Goal: Task Accomplishment & Management: Manage account settings

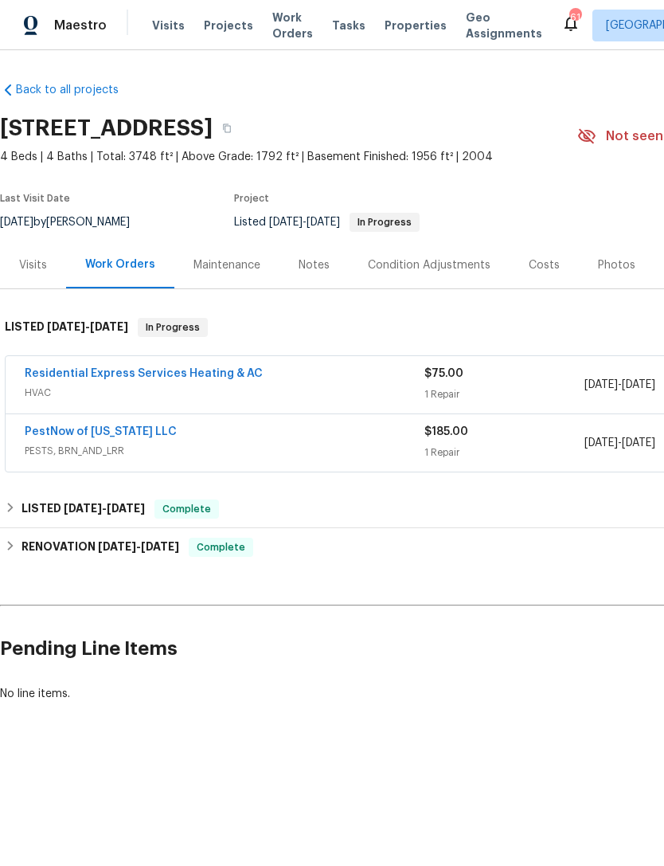
click at [219, 370] on link "Residential Express Services Heating & AC" at bounding box center [144, 373] width 238 height 11
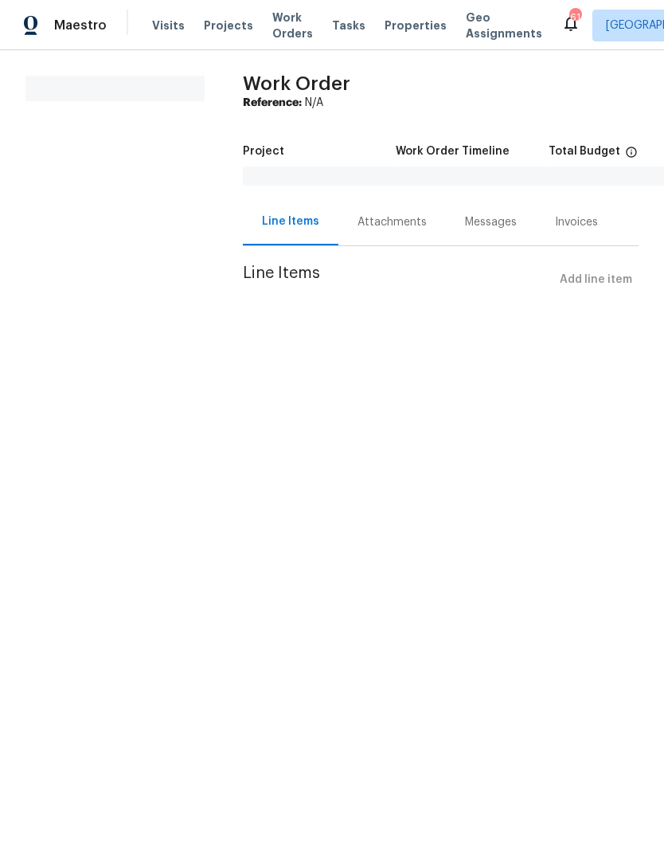
click at [532, 339] on html "Maestro Visits Projects Work Orders Tasks Properties Geo Assignments 61 Richmon…" at bounding box center [332, 169] width 664 height 339
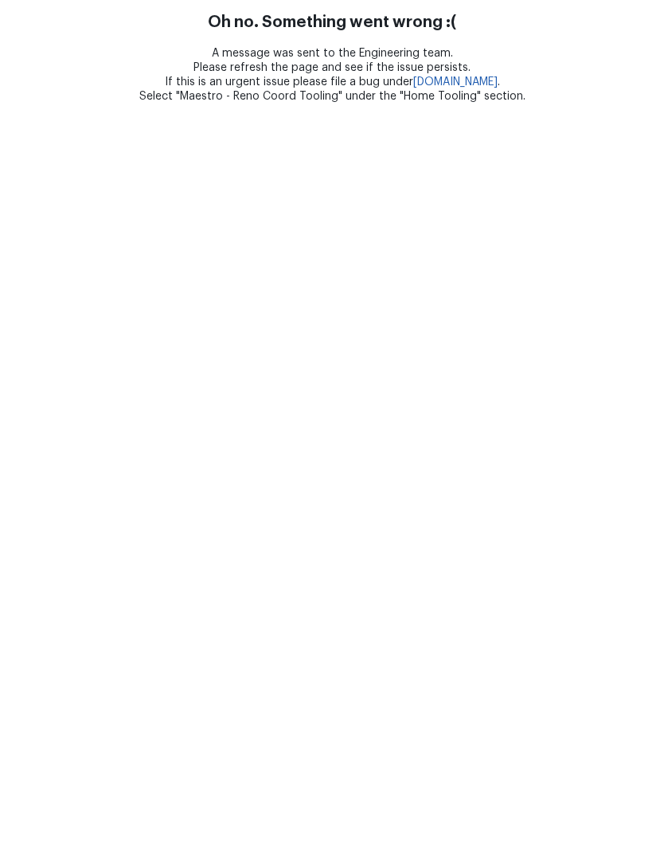
click at [149, 104] on html "Oh no. Something went wrong :( A message was sent to the Engineering team. Plea…" at bounding box center [332, 52] width 664 height 104
click at [198, 104] on html "Oh no. Something went wrong :( A message was sent to the Engineering team. Plea…" at bounding box center [332, 52] width 664 height 104
click at [608, 104] on html "Oh no. Something went wrong :( A message was sent to the Engineering team. Plea…" at bounding box center [332, 52] width 664 height 104
click at [98, 104] on html "Oh no. Something went wrong :( A message was sent to the Engineering team. Plea…" at bounding box center [332, 52] width 664 height 104
click at [520, 81] on div "A message was sent to the Engineering team. Please refresh the page and see if …" at bounding box center [332, 74] width 664 height 57
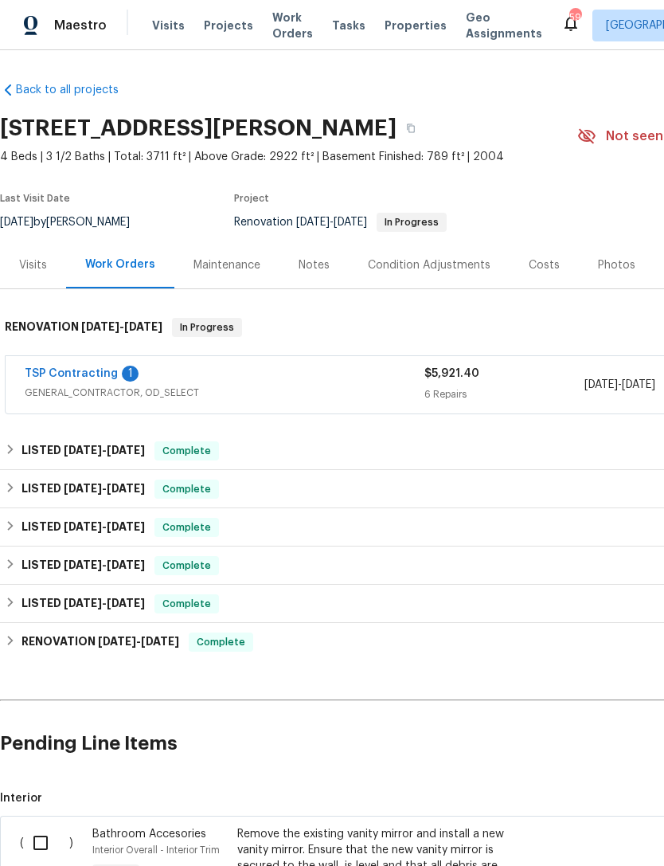
click at [89, 375] on link "TSP Contracting" at bounding box center [71, 373] width 93 height 11
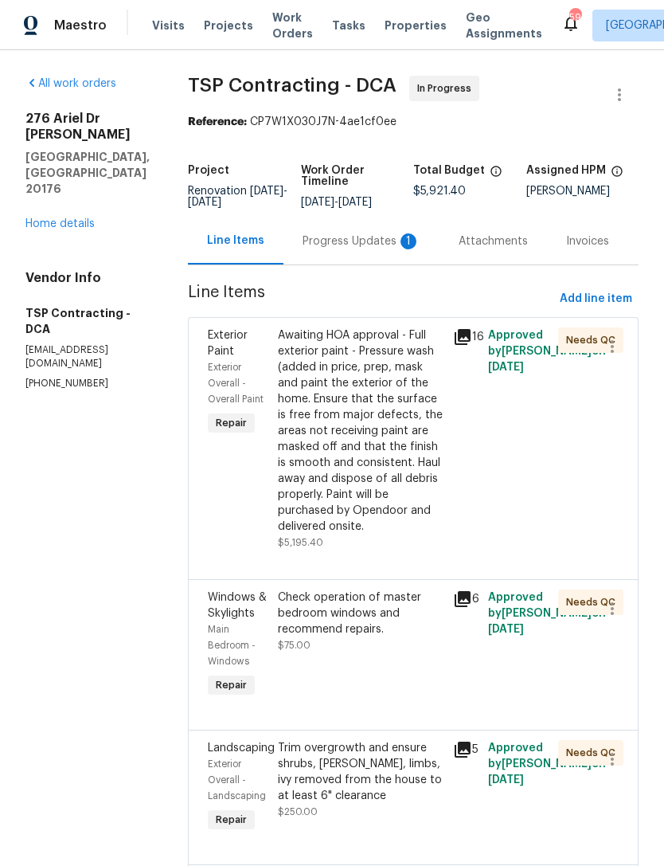
click at [335, 232] on div "Progress Updates 1" at bounding box center [362, 240] width 156 height 47
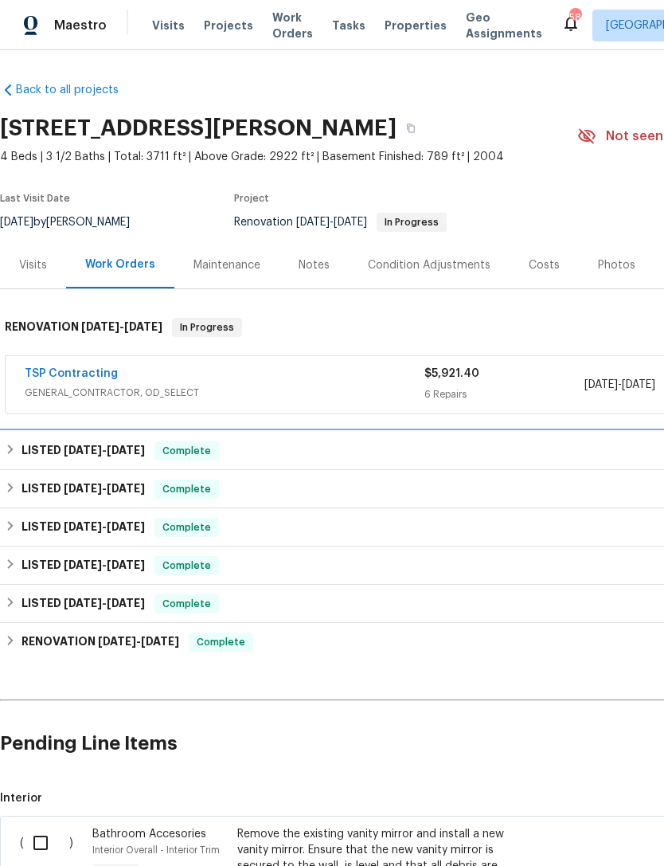
click at [82, 439] on div "LISTED [DATE] - [DATE] Complete" at bounding box center [450, 451] width 900 height 38
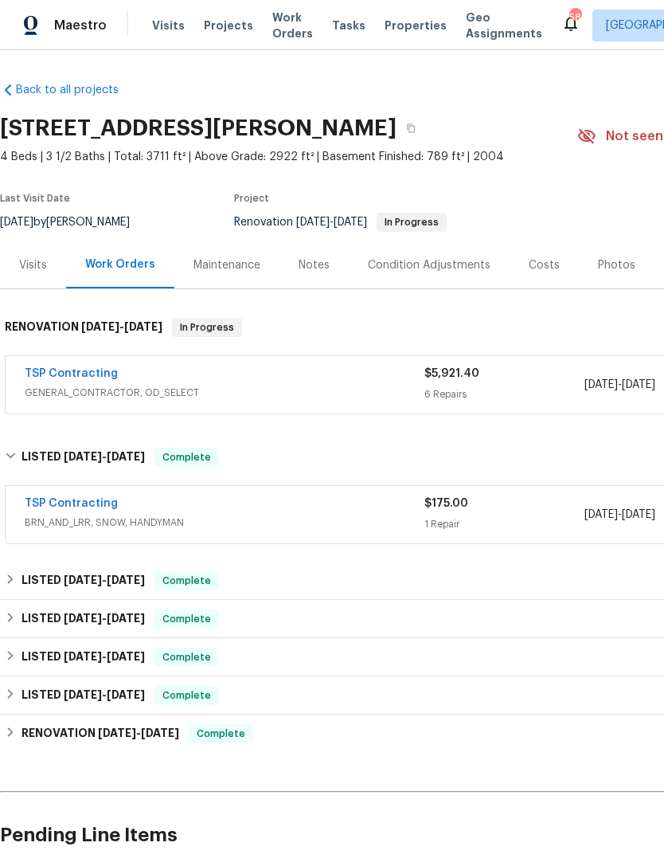
click at [357, 389] on span "GENERAL_CONTRACTOR, OD_SELECT" at bounding box center [225, 393] width 400 height 16
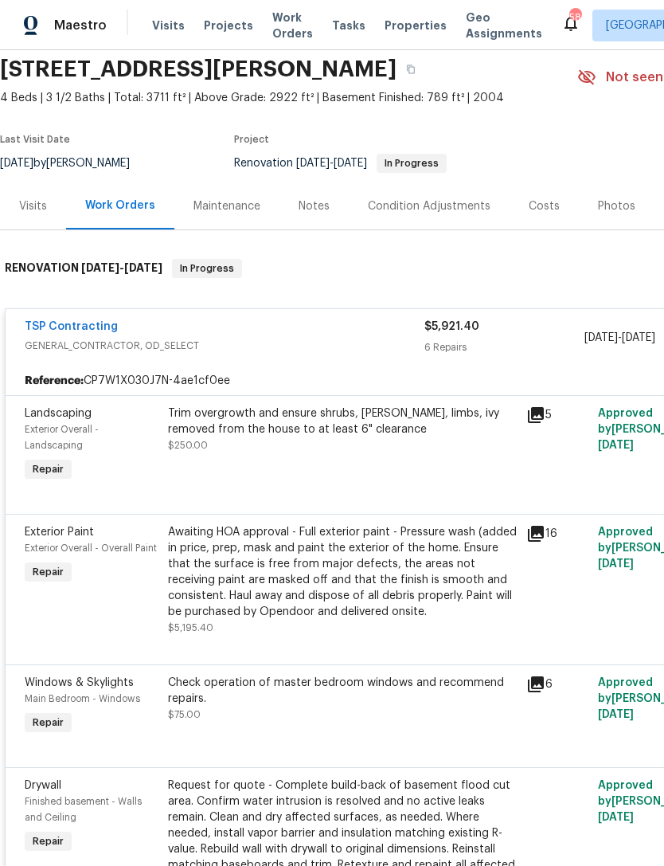
scroll to position [58, 0]
click at [84, 322] on link "TSP Contracting" at bounding box center [71, 327] width 93 height 11
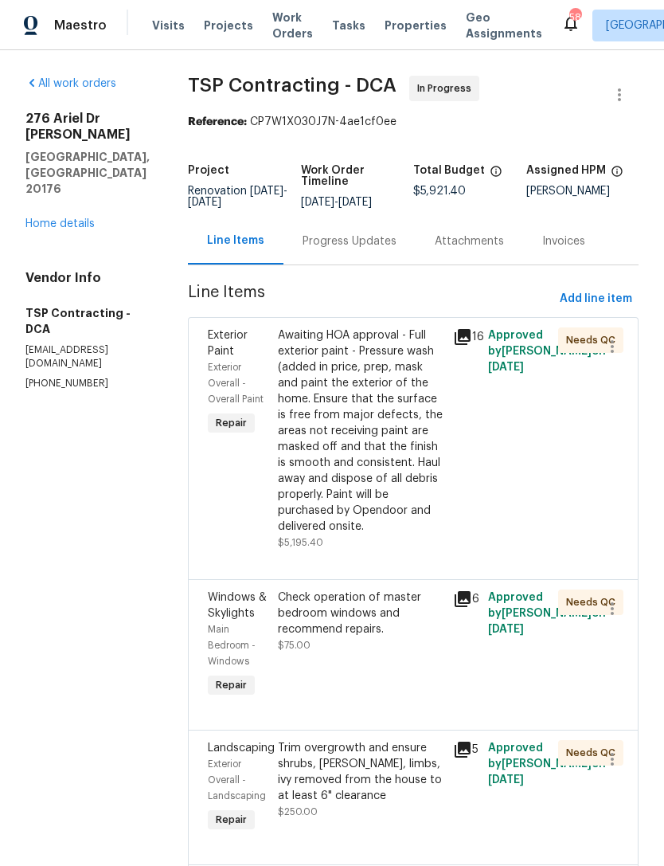
click at [336, 240] on div "Progress Updates" at bounding box center [350, 241] width 94 height 16
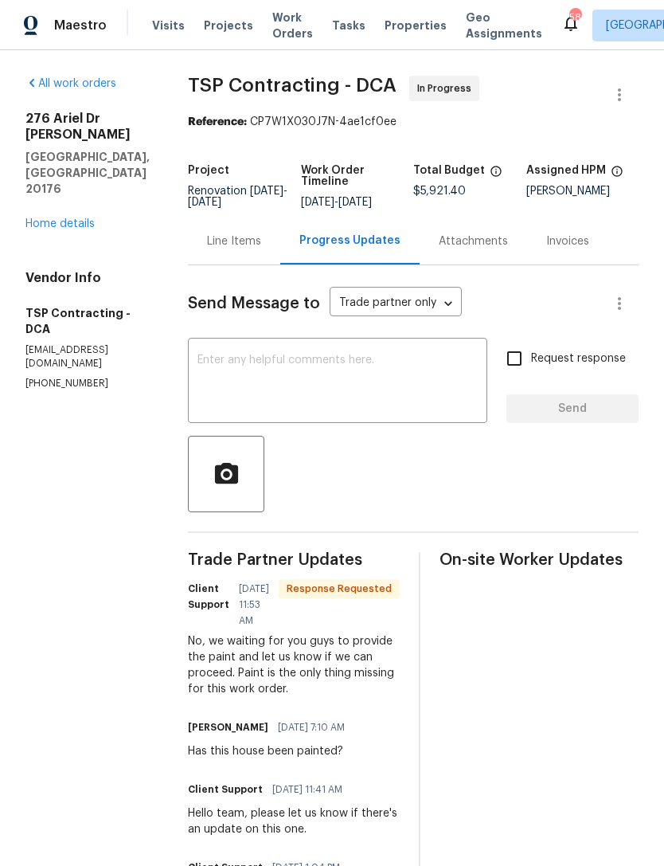
click at [257, 350] on div "x ​" at bounding box center [337, 382] width 299 height 81
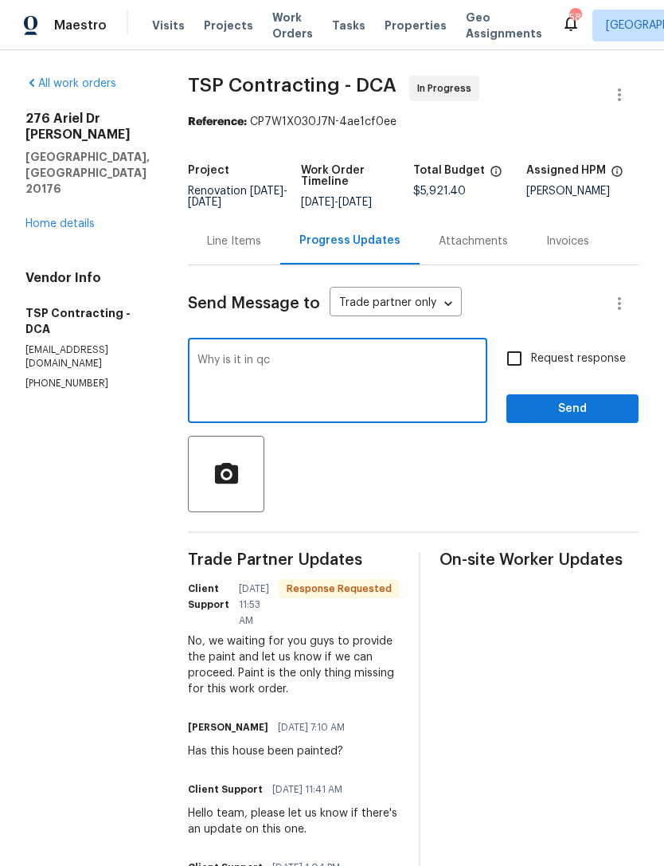
type textarea "Why is it in qc"
click at [588, 409] on span "Send" at bounding box center [572, 409] width 107 height 20
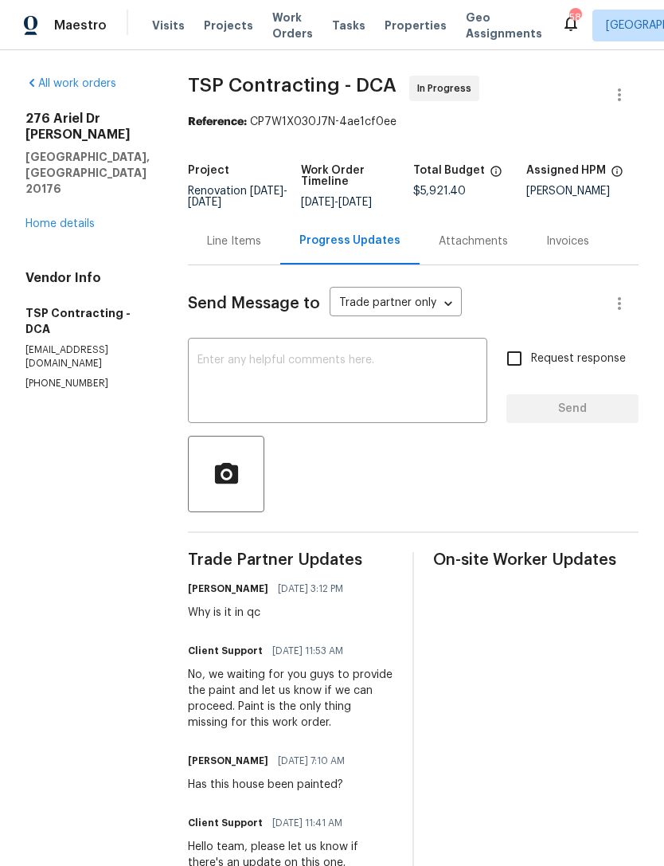
scroll to position [1, 0]
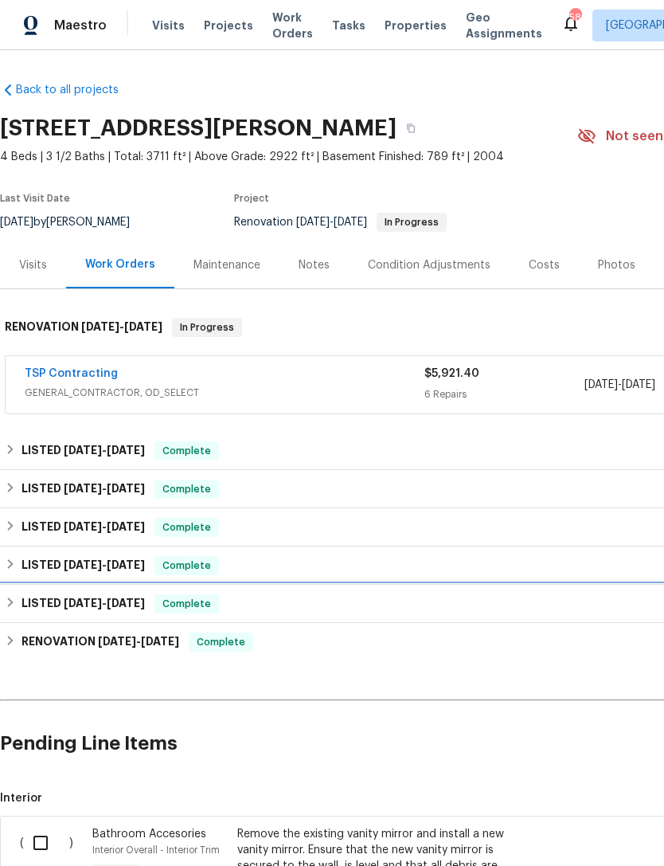
click at [111, 606] on span "3/25/25 - 3/26/25" at bounding box center [104, 602] width 81 height 11
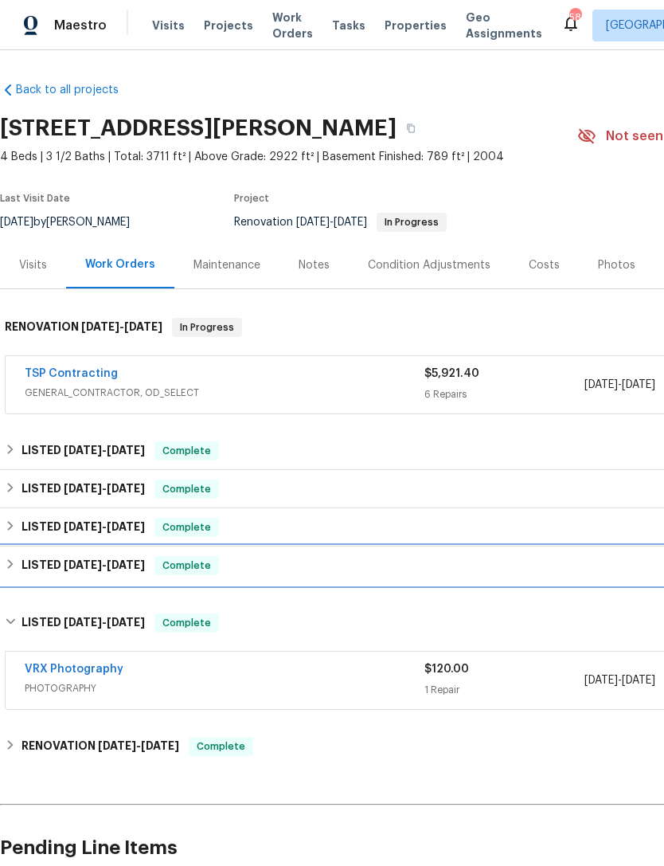
click at [81, 553] on div "LISTED 4/11/25 - 4/12/25 Complete" at bounding box center [450, 565] width 900 height 38
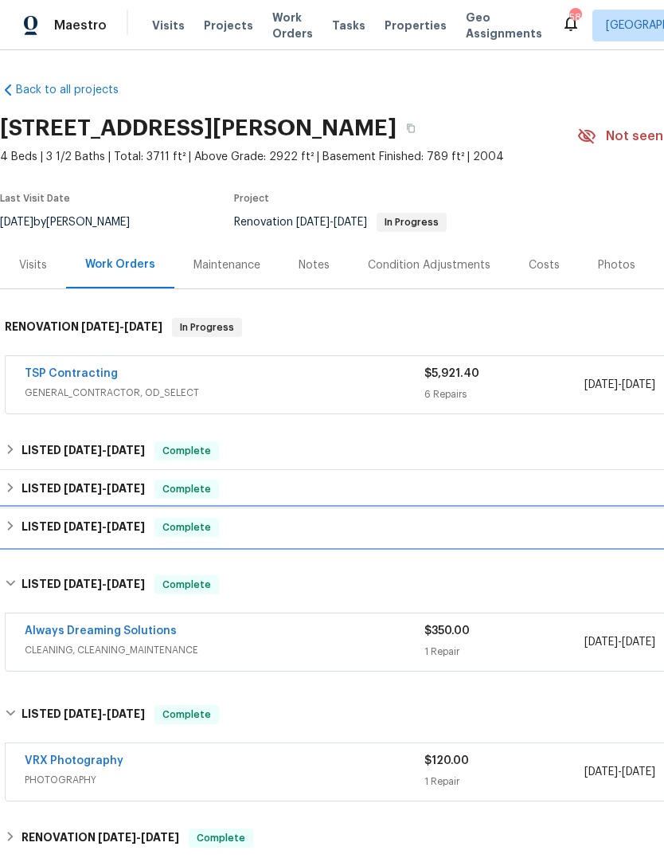
click at [81, 529] on span "4/16/25" at bounding box center [83, 526] width 38 height 11
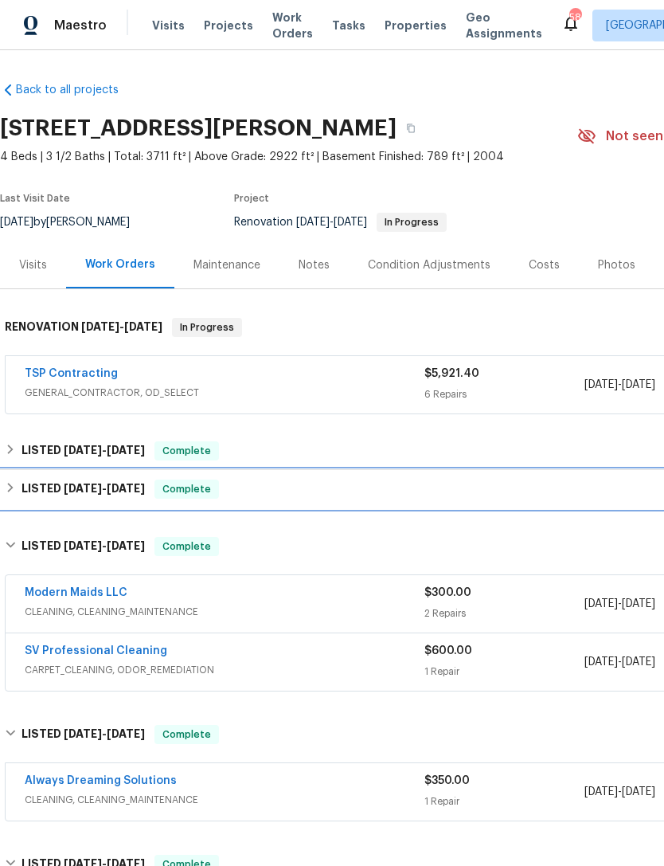
click at [102, 492] on span "5/4/25 - 6/6/25" at bounding box center [104, 488] width 81 height 11
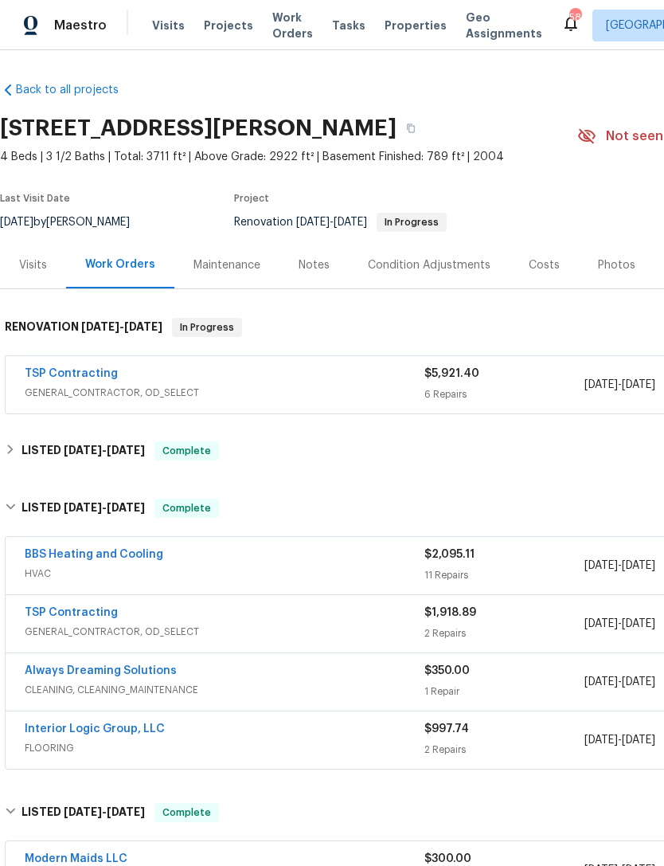
click at [159, 627] on span "GENERAL_CONTRACTOR, OD_SELECT" at bounding box center [225, 632] width 400 height 16
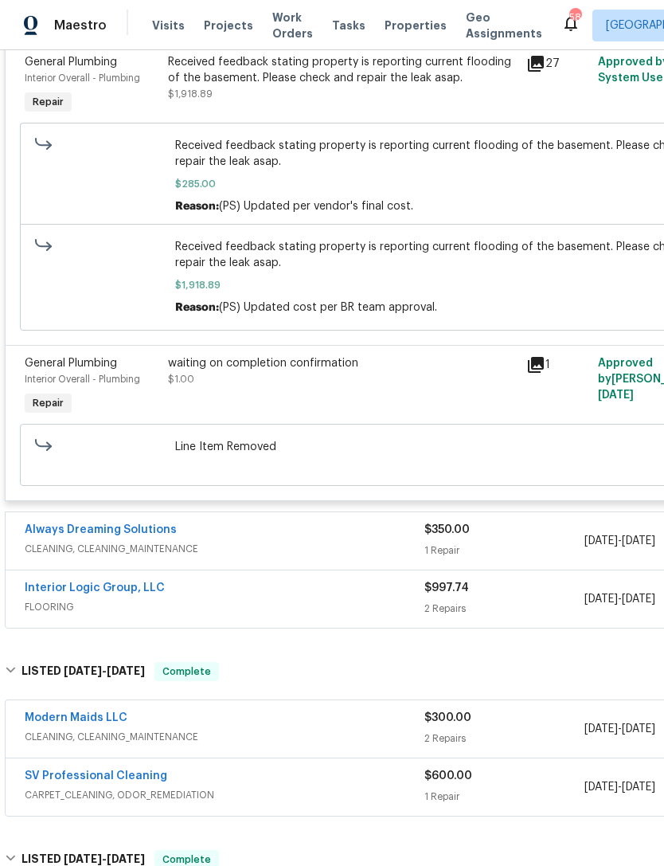
scroll to position [650, 0]
click at [221, 602] on span "FLOORING" at bounding box center [225, 606] width 400 height 16
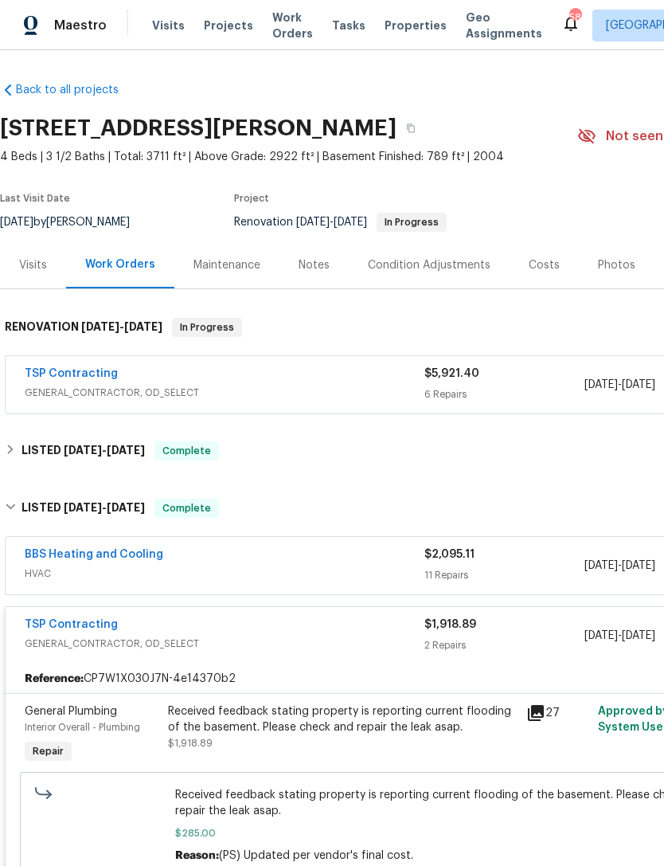
scroll to position [0, 0]
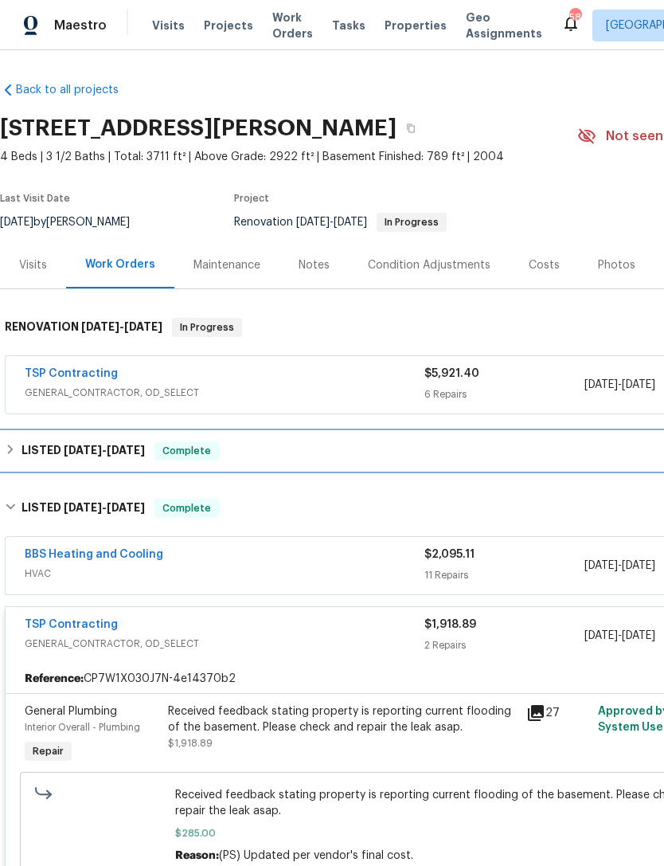
click at [98, 452] on span "[DATE]" at bounding box center [83, 449] width 38 height 11
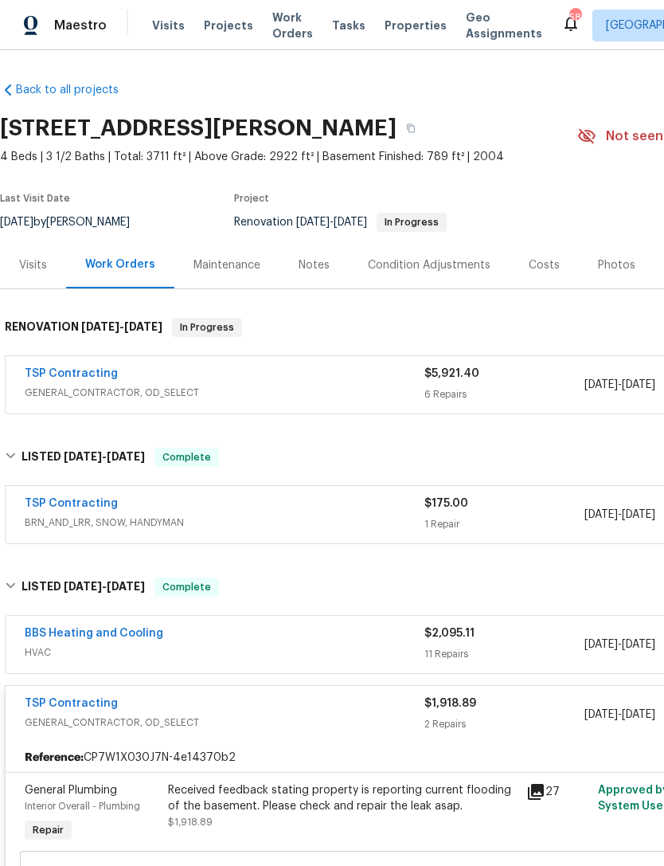
click at [371, 373] on div "TSP Contracting" at bounding box center [225, 375] width 400 height 19
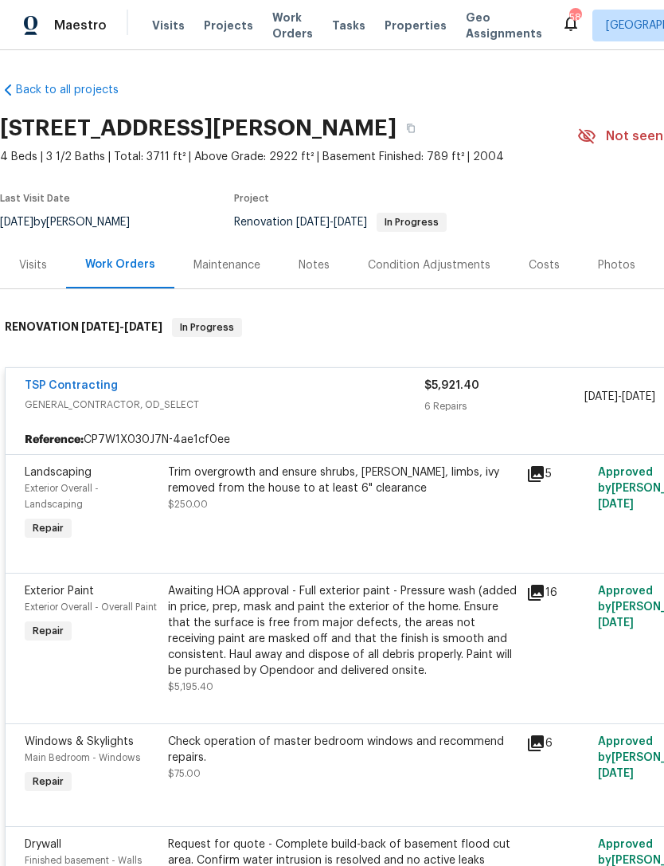
click at [541, 586] on icon at bounding box center [536, 593] width 16 height 16
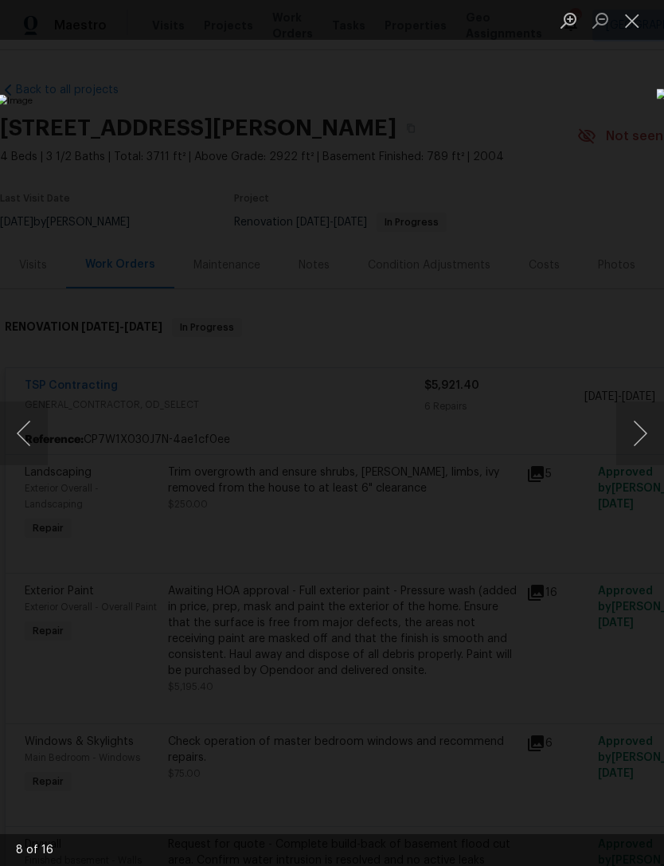
click at [404, 858] on div "8 of 16" at bounding box center [332, 850] width 664 height 32
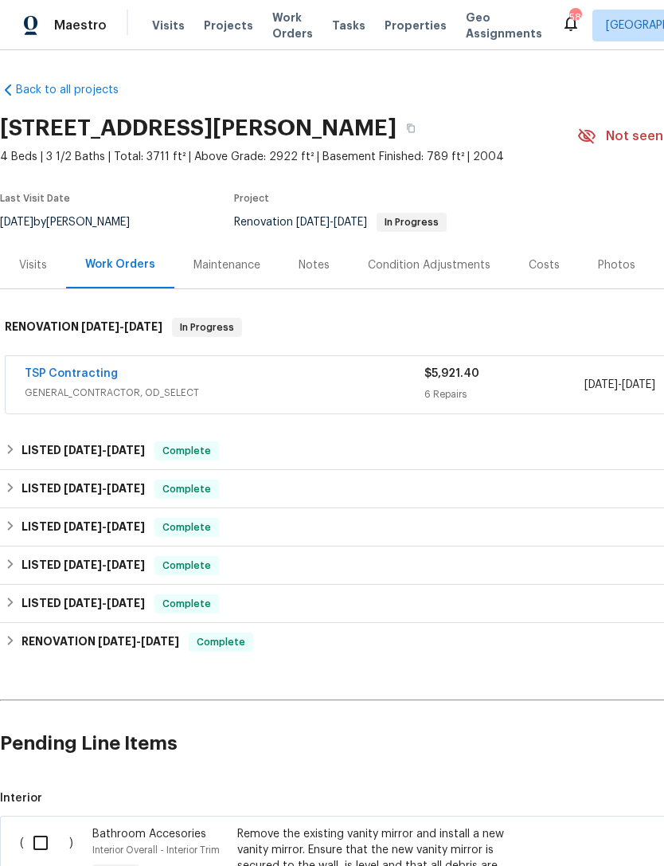
click at [177, 377] on div "TSP Contracting" at bounding box center [225, 375] width 400 height 19
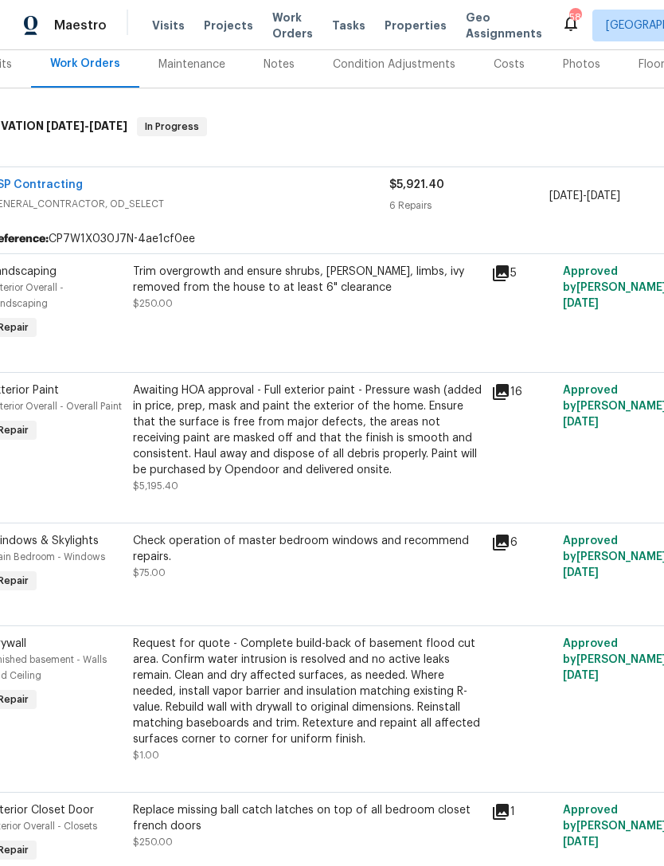
scroll to position [201, 57]
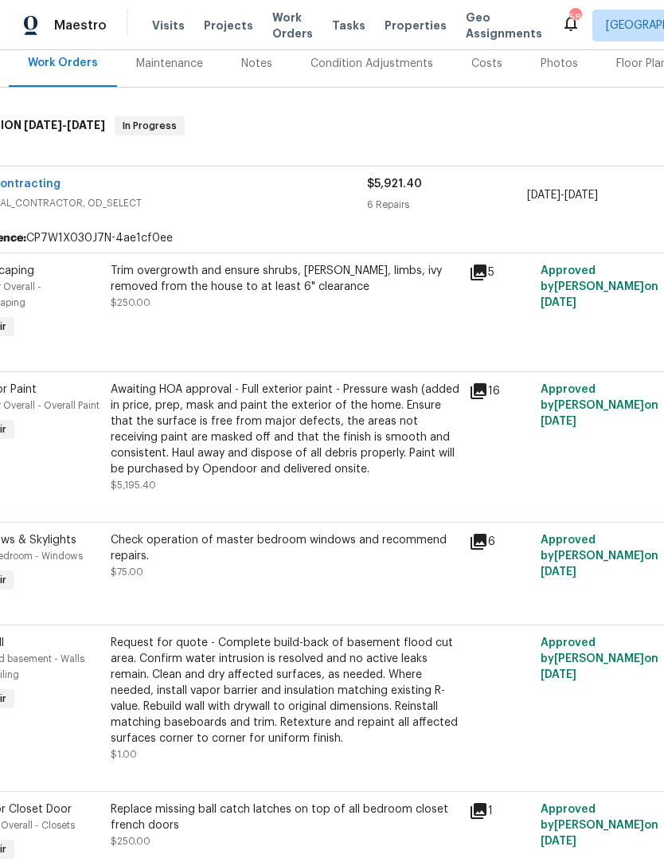
click at [491, 536] on div "6" at bounding box center [500, 541] width 62 height 19
click at [487, 538] on icon at bounding box center [478, 541] width 19 height 19
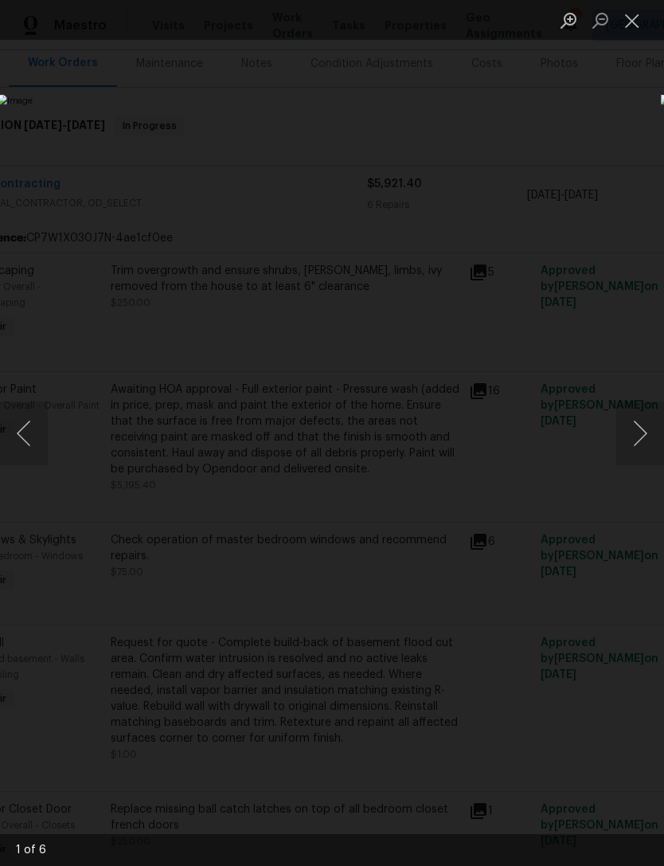
click at [634, 18] on button "Close lightbox" at bounding box center [632, 20] width 32 height 28
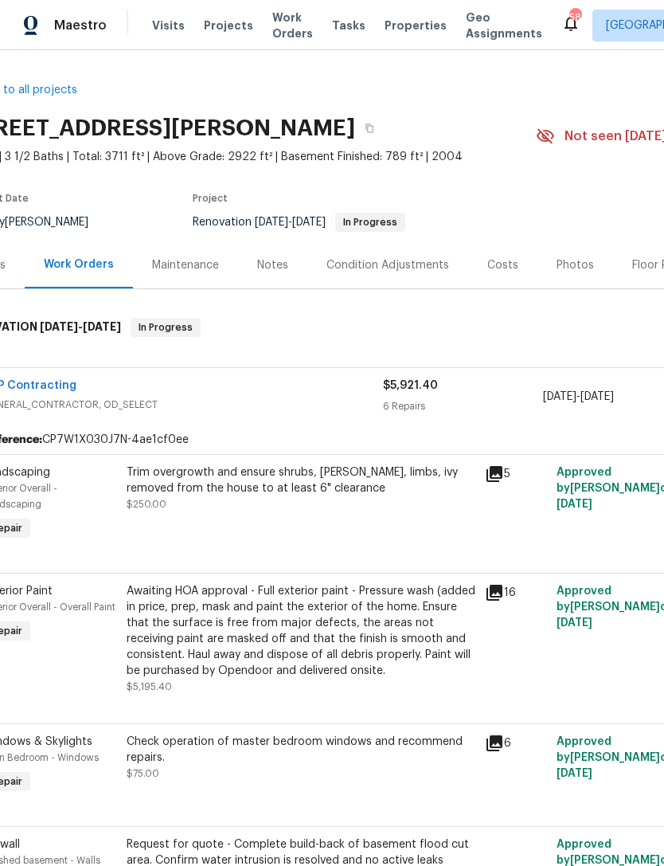
scroll to position [0, 41]
click at [502, 479] on icon at bounding box center [494, 473] width 19 height 19
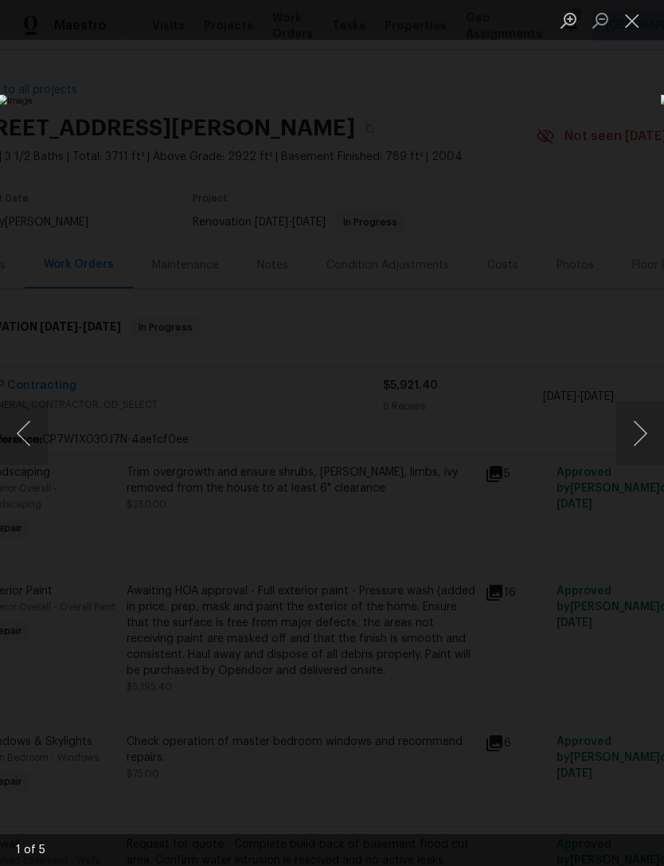
click at [641, 424] on button "Next image" at bounding box center [640, 433] width 48 height 64
click at [636, 427] on button "Next image" at bounding box center [640, 433] width 48 height 64
click at [643, 435] on button "Next image" at bounding box center [640, 433] width 48 height 64
click at [647, 431] on button "Next image" at bounding box center [640, 433] width 48 height 64
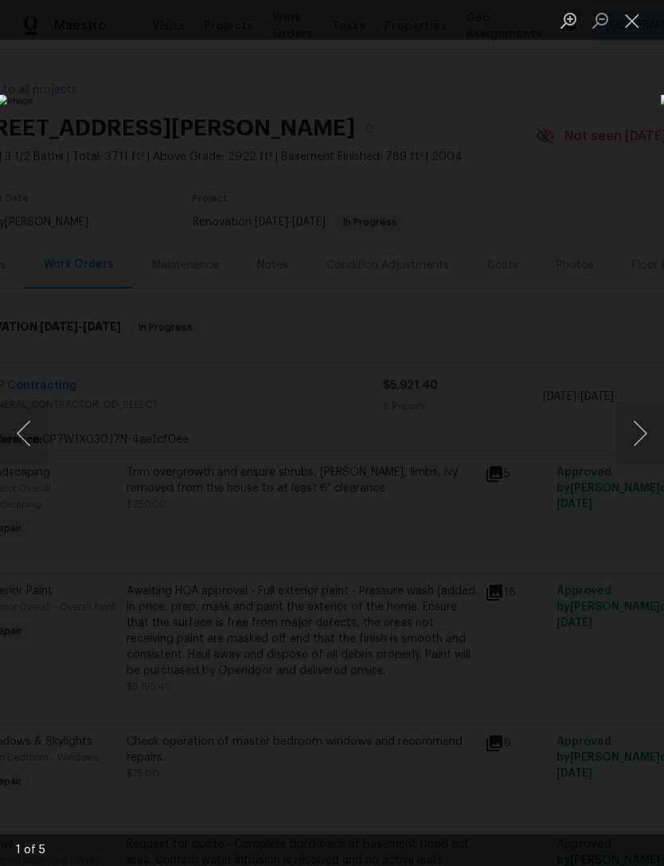
click at [652, 422] on button "Next image" at bounding box center [640, 433] width 48 height 64
click at [646, 424] on button "Next image" at bounding box center [640, 433] width 48 height 64
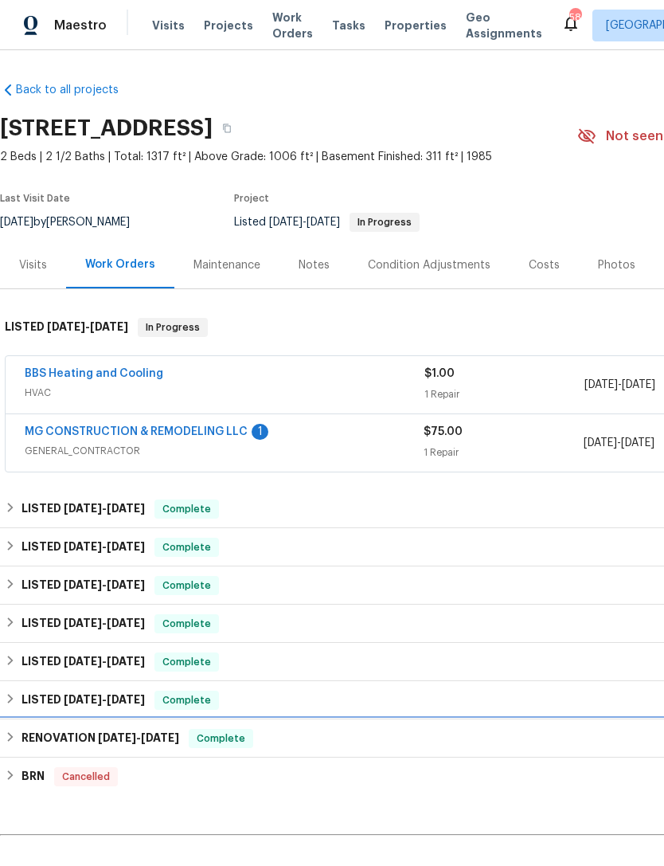
click at [92, 739] on h6 "RENOVATION [DATE] - [DATE]" at bounding box center [101, 738] width 158 height 19
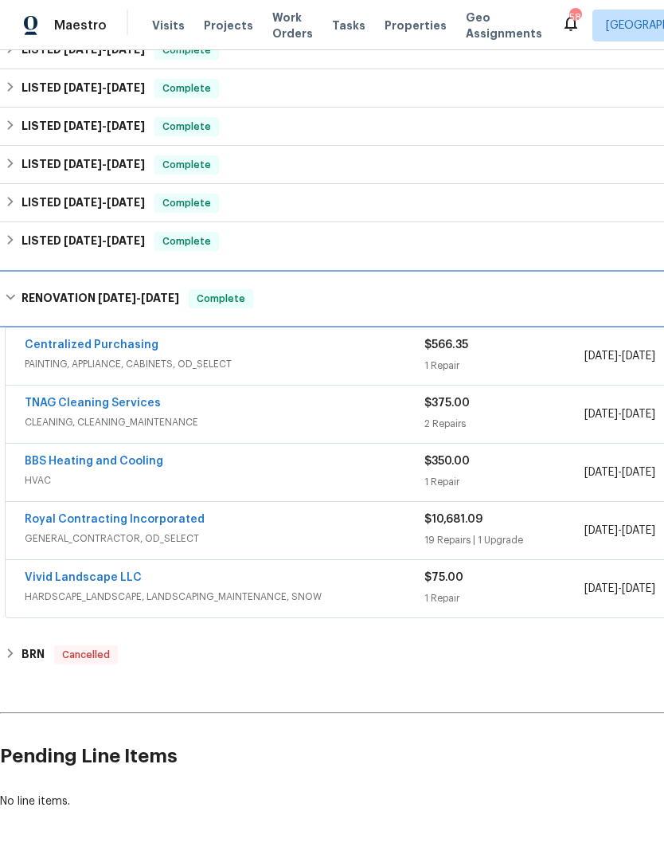
scroll to position [459, 0]
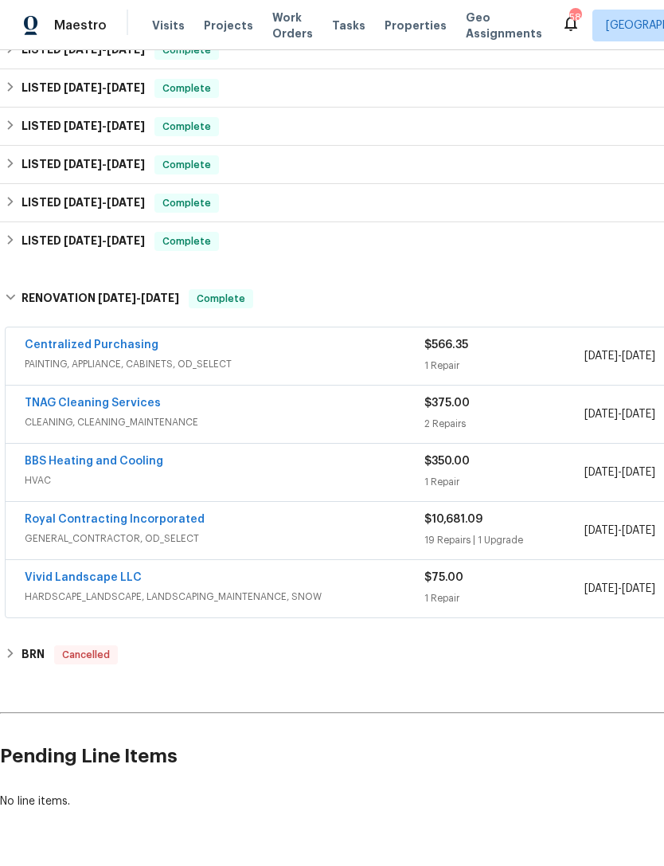
click at [227, 530] on div "Royal Contracting Incorporated" at bounding box center [225, 520] width 400 height 19
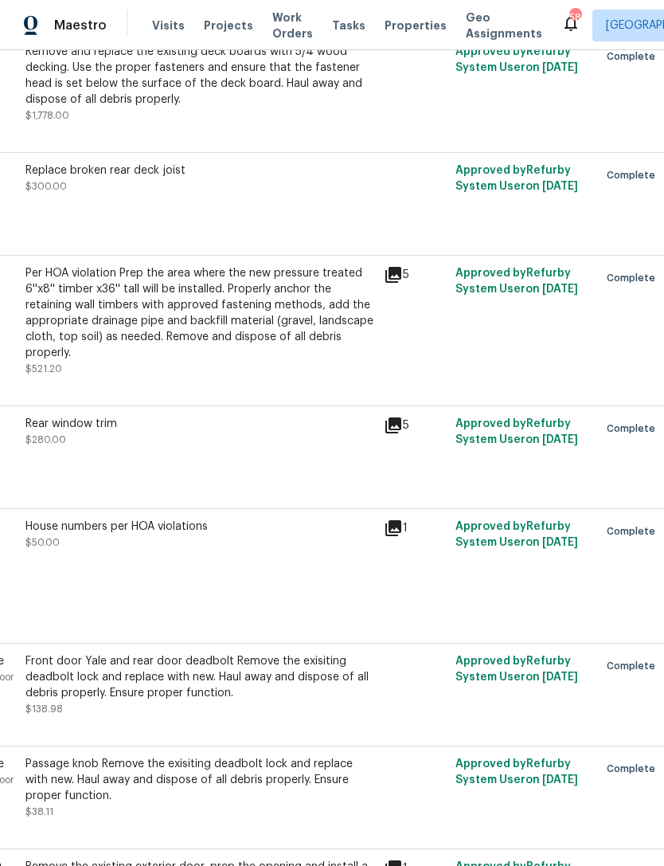
scroll to position [1618, 197]
